Goal: Understand process/instructions

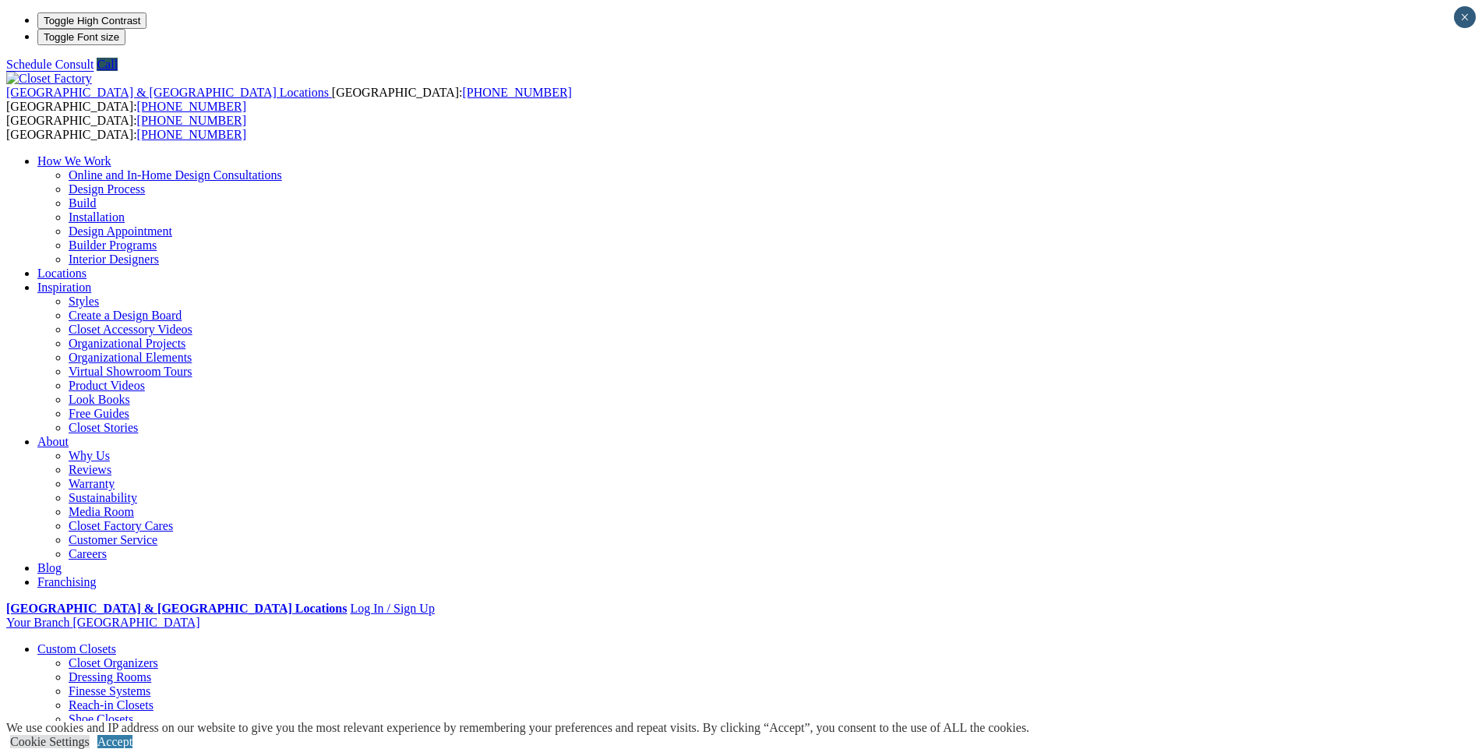
click at [97, 196] on link "Build" at bounding box center [83, 202] width 28 height 13
